Goal: Transaction & Acquisition: Obtain resource

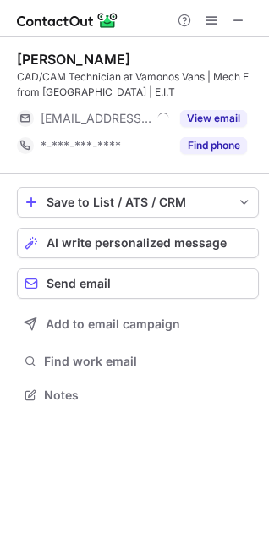
scroll to position [383, 269]
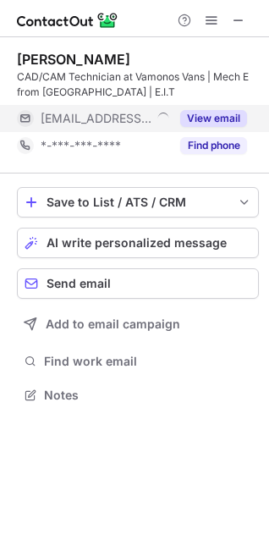
drag, startPoint x: 228, startPoint y: 112, endPoint x: 228, endPoint y: 122, distance: 10.2
click at [228, 112] on button "View email" at bounding box center [213, 118] width 67 height 17
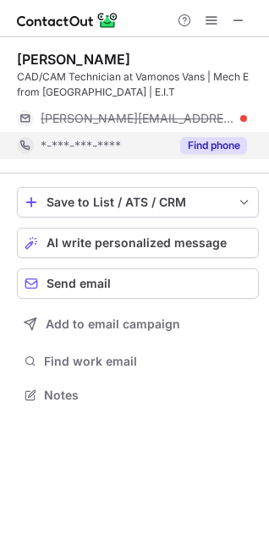
click at [221, 143] on button "Find phone" at bounding box center [213, 145] width 67 height 17
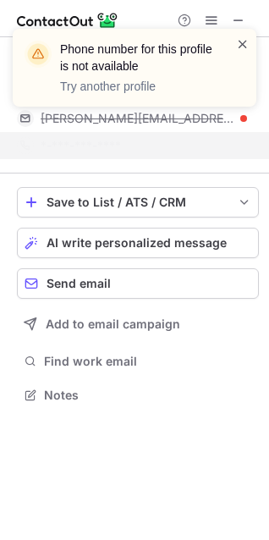
click at [243, 37] on span at bounding box center [243, 44] width 14 height 17
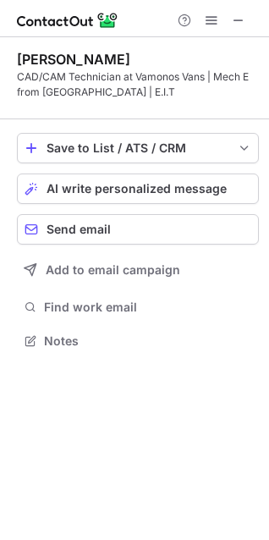
scroll to position [328, 269]
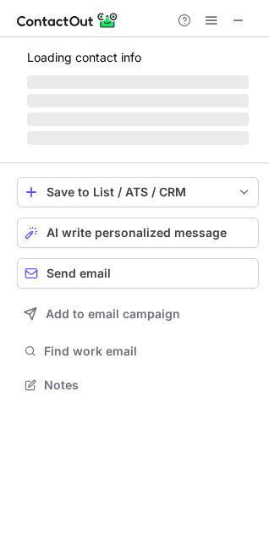
scroll to position [383, 269]
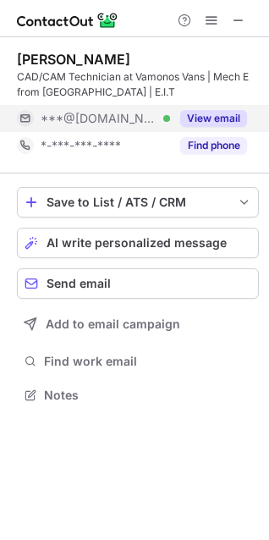
click at [205, 122] on button "View email" at bounding box center [213, 118] width 67 height 17
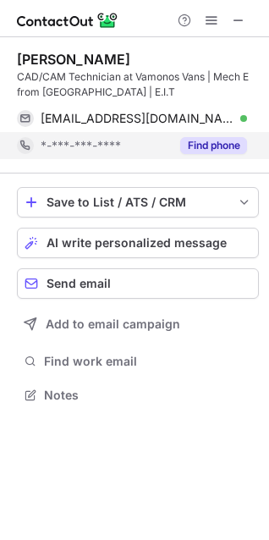
click at [215, 150] on button "Find phone" at bounding box center [213, 145] width 67 height 17
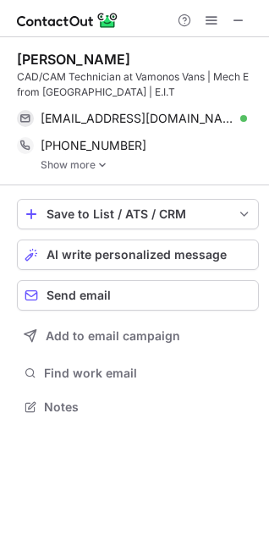
scroll to position [395, 269]
click at [84, 162] on link "Show more" at bounding box center [150, 165] width 218 height 12
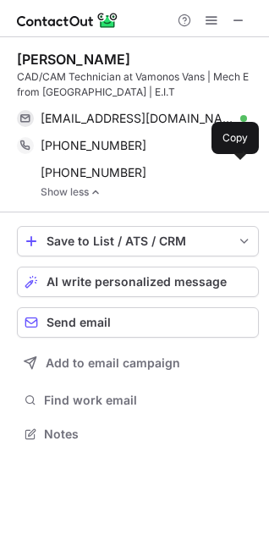
scroll to position [422, 269]
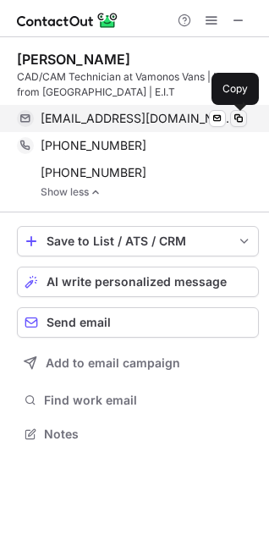
click at [237, 113] on span at bounding box center [239, 119] width 14 height 14
click at [239, 118] on span at bounding box center [239, 119] width 14 height 14
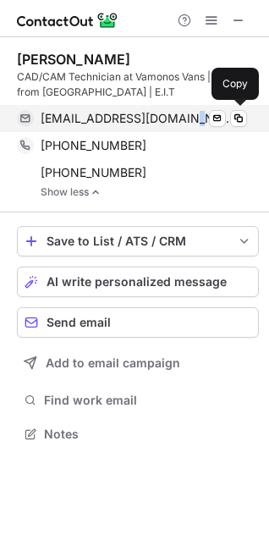
click at [189, 130] on div "camfishergomez@gmail.com Verified Send email Copy" at bounding box center [132, 118] width 230 height 27
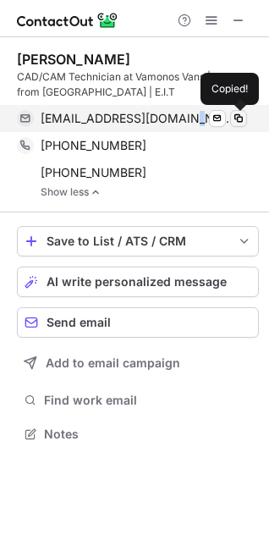
click at [241, 115] on span at bounding box center [239, 119] width 14 height 14
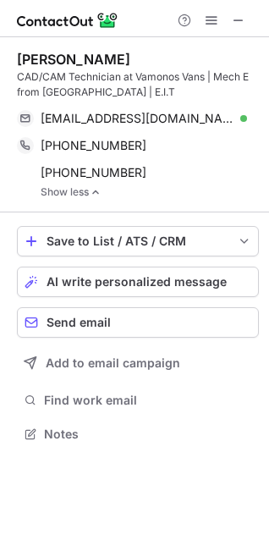
click at [147, 4] on div "Help & Support" at bounding box center [134, 18] width 269 height 37
click at [242, 21] on span at bounding box center [239, 21] width 14 height 14
click at [228, 15] on div "Help & Support" at bounding box center [211, 20] width 81 height 20
click at [235, 23] on span at bounding box center [239, 21] width 14 height 14
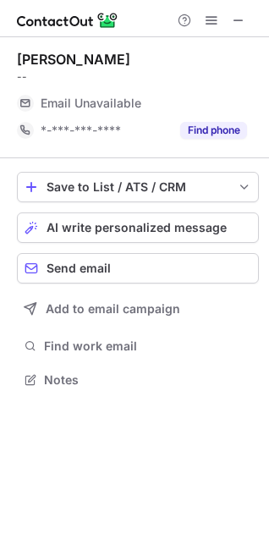
scroll to position [8, 8]
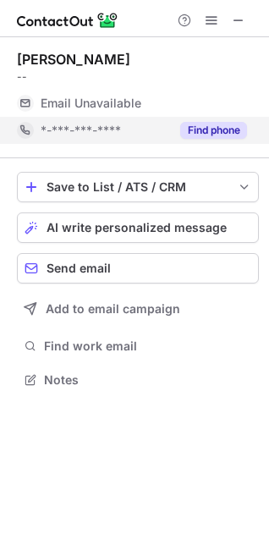
click at [206, 125] on button "Find phone" at bounding box center [213, 130] width 67 height 17
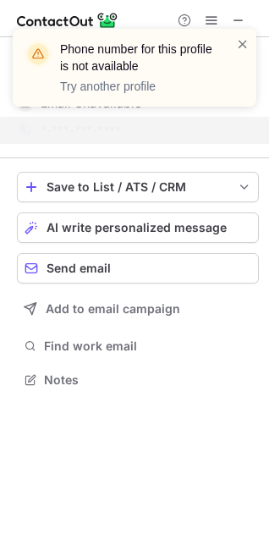
click at [235, 13] on div "Phone number for this profile is not available Try another profile" at bounding box center [134, 74] width 271 height 125
click at [245, 30] on div "Phone number for this profile is not available Try another profile" at bounding box center [135, 68] width 244 height 78
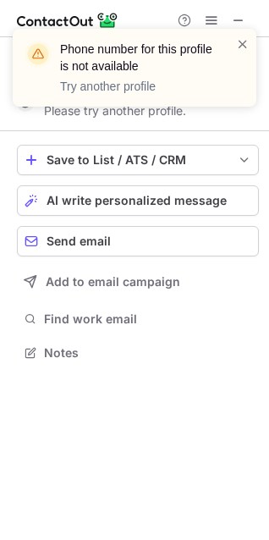
scroll to position [340, 269]
